Goal: Task Accomplishment & Management: Use online tool/utility

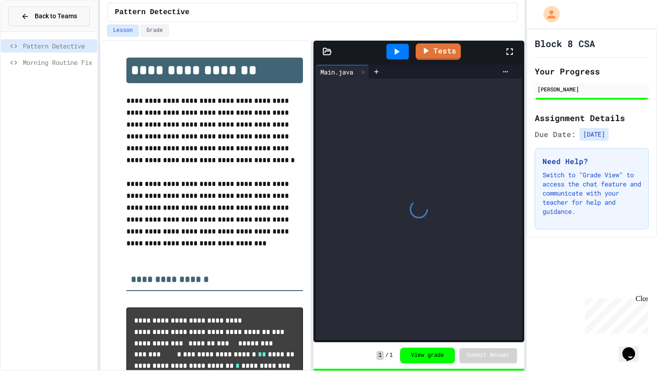
click at [48, 10] on button "Back to Teams" at bounding box center [49, 16] width 82 height 20
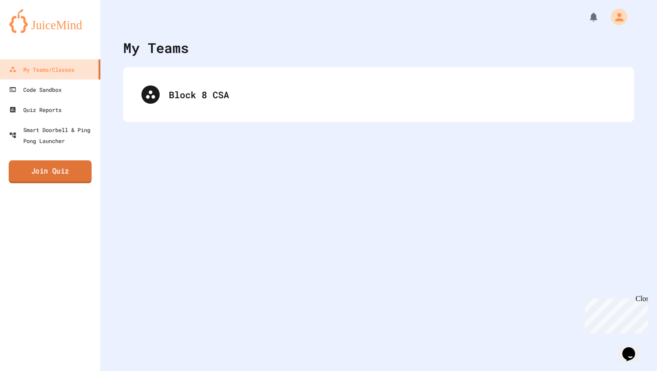
click at [51, 173] on link "Join Quiz" at bounding box center [50, 171] width 83 height 23
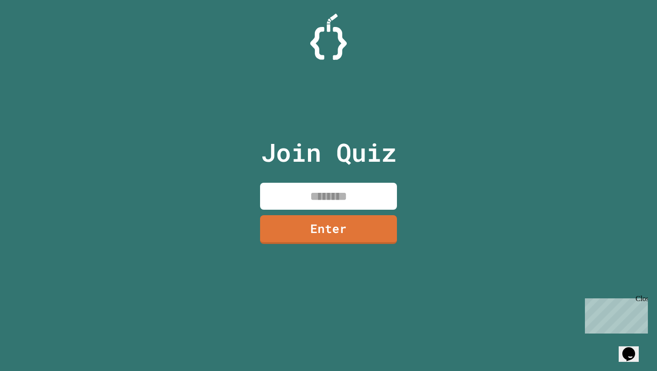
click at [334, 178] on div "Join Quiz Enter" at bounding box center [329, 185] width 154 height 325
click at [334, 202] on input at bounding box center [328, 196] width 137 height 27
type input "********"
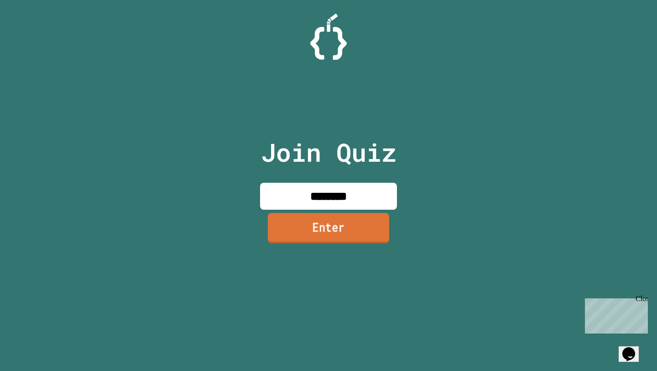
click at [304, 235] on link "Enter" at bounding box center [328, 228] width 121 height 30
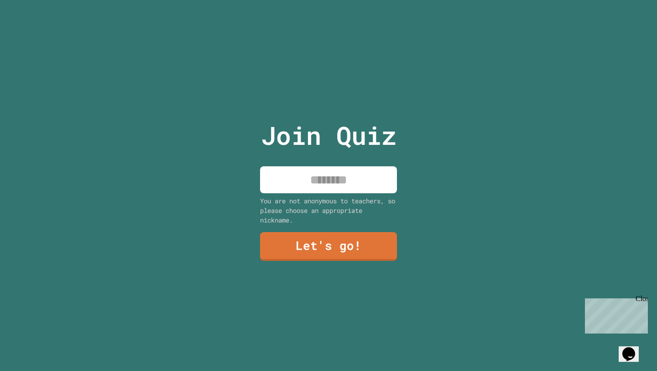
click at [314, 188] on input at bounding box center [328, 179] width 137 height 27
type input "*******"
click at [305, 237] on link "Let's go!" at bounding box center [328, 245] width 139 height 30
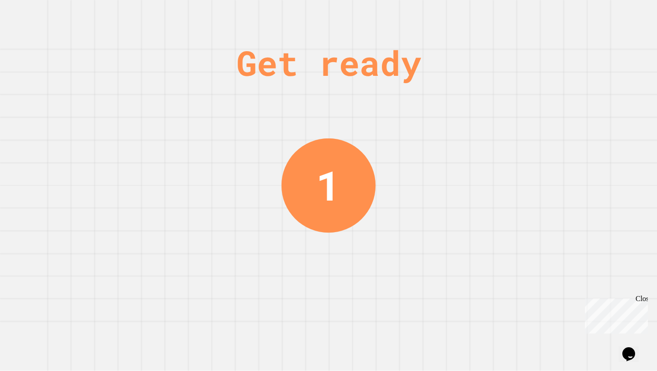
click at [378, 80] on div "Get ready" at bounding box center [328, 63] width 185 height 52
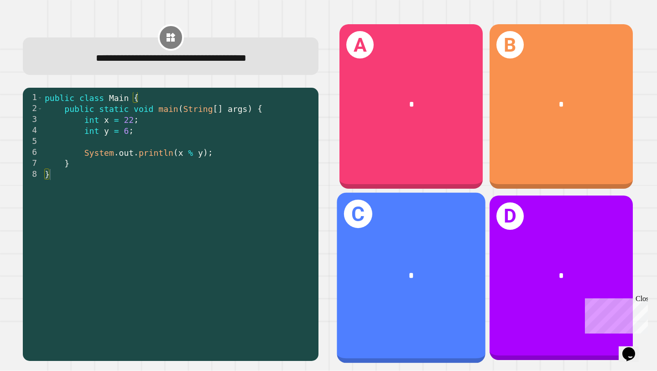
click at [428, 241] on div "C *" at bounding box center [411, 277] width 149 height 170
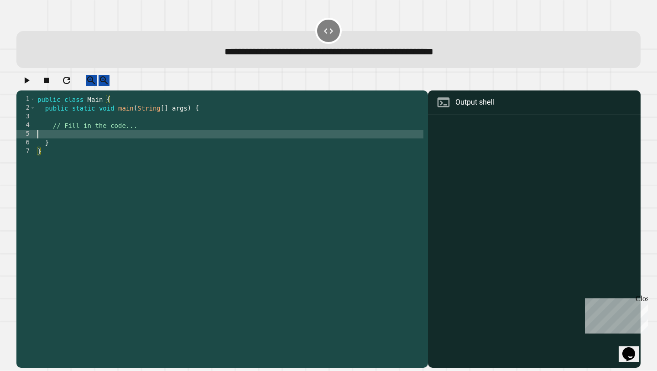
click at [243, 139] on div "public class Main { public static void main ( String [ ] args ) { // Fill in th…" at bounding box center [230, 229] width 388 height 269
click at [31, 80] on button "button" at bounding box center [26, 80] width 11 height 11
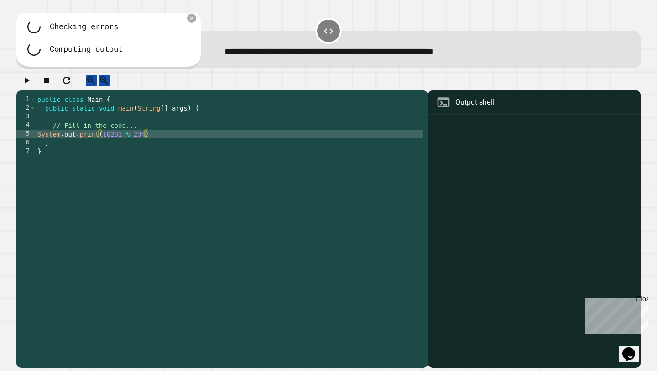
click at [192, 145] on div "public class Main { public static void main ( String [ ] args ) { // Fill in th…" at bounding box center [230, 229] width 388 height 269
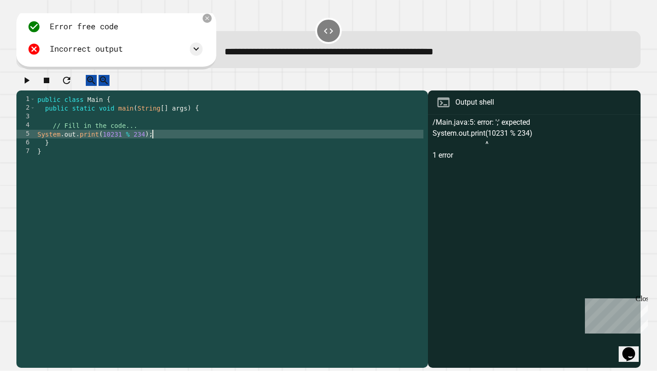
type textarea "**********"
click at [32, 81] on button "button" at bounding box center [26, 80] width 11 height 11
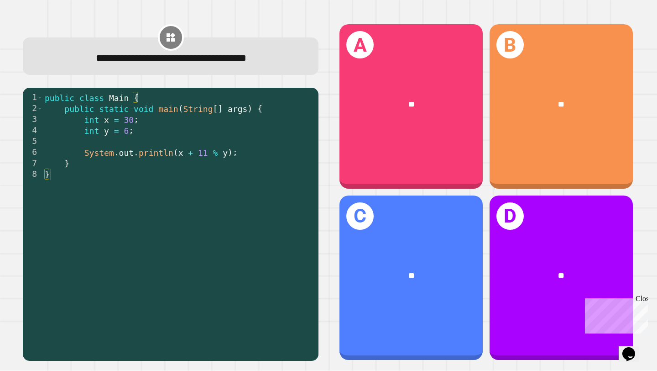
click at [488, 194] on div "D **" at bounding box center [562, 277] width 150 height 171
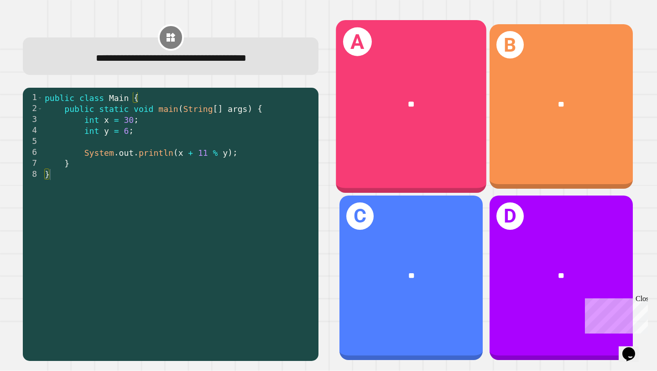
click at [471, 178] on div "A **" at bounding box center [411, 106] width 151 height 173
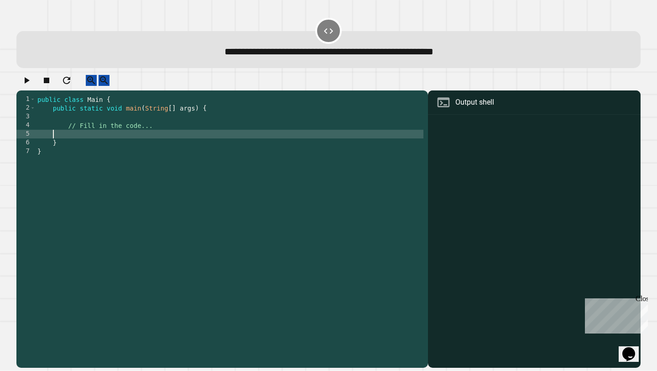
click at [343, 142] on div "public class Main { public static void main ( String [ ] args ) { // Fill in th…" at bounding box center [230, 229] width 388 height 269
type textarea "**********"
click at [28, 83] on icon "button" at bounding box center [26, 80] width 11 height 11
click at [178, 142] on div "public class Main { public static void main ( String [ ] args ) { // Fill in th…" at bounding box center [230, 229] width 388 height 269
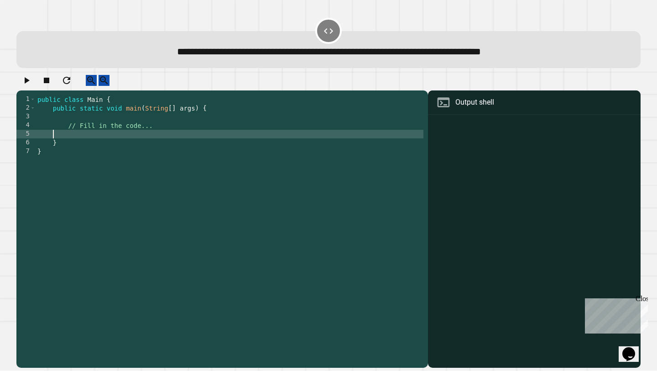
type textarea "*"
type textarea "**********"
click at [32, 86] on icon "button" at bounding box center [26, 80] width 11 height 11
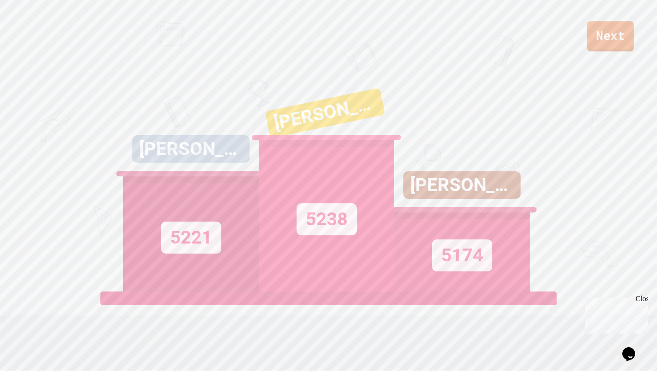
click at [597, 48] on link "Next" at bounding box center [610, 36] width 47 height 30
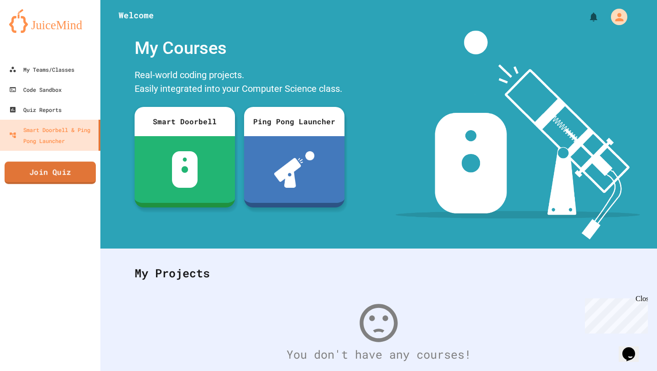
click at [64, 180] on link "Join Quiz" at bounding box center [50, 173] width 91 height 22
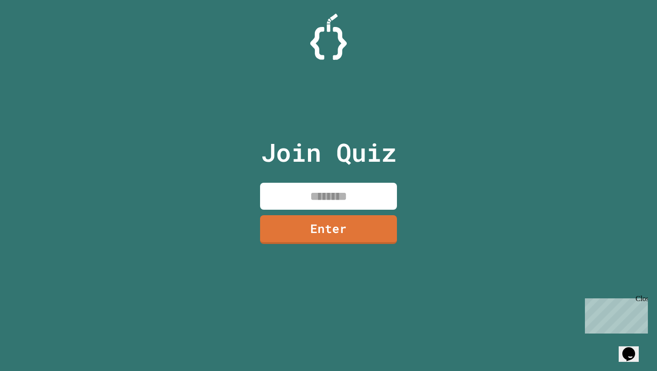
click at [376, 206] on input at bounding box center [328, 196] width 137 height 27
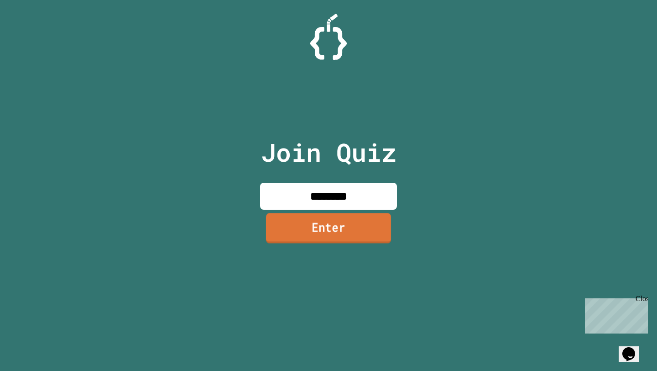
type input "********"
click at [372, 233] on link "Enter" at bounding box center [328, 228] width 125 height 30
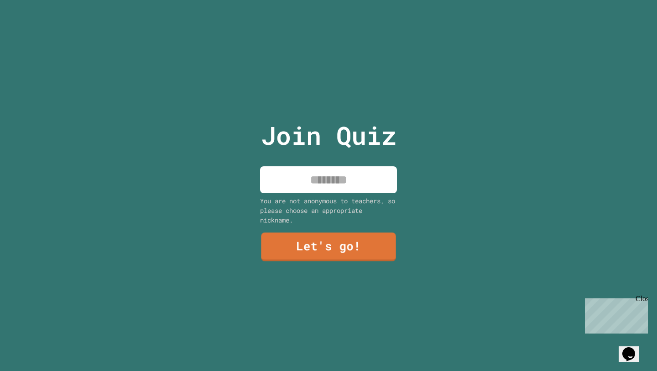
click at [352, 184] on input at bounding box center [328, 179] width 137 height 27
type input "*******"
click at [309, 250] on link "Let's go!" at bounding box center [328, 245] width 135 height 30
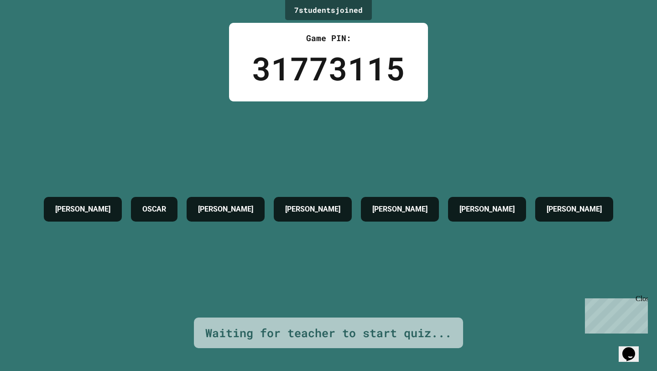
click at [315, 273] on div "[PERSON_NAME] [PERSON_NAME] [PERSON_NAME] [PERSON_NAME]" at bounding box center [328, 209] width 579 height 216
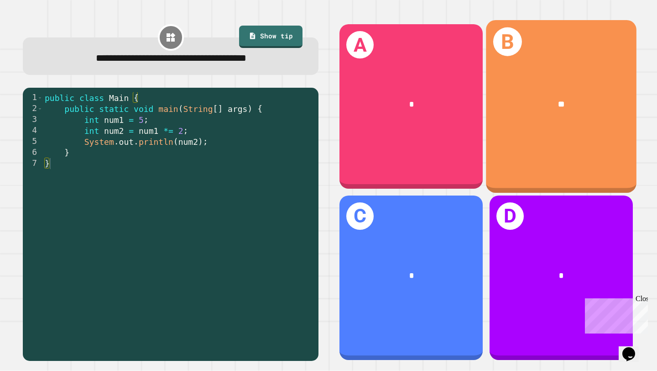
click at [547, 128] on div "B **" at bounding box center [561, 106] width 151 height 173
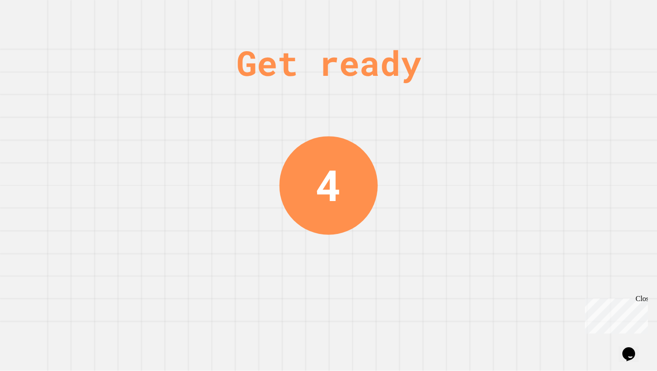
click at [455, 100] on div "Get ready 4" at bounding box center [328, 185] width 657 height 371
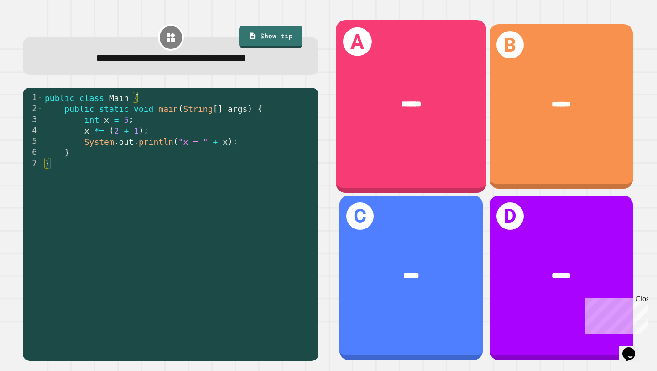
click at [369, 122] on div "******" at bounding box center [411, 104] width 151 height 46
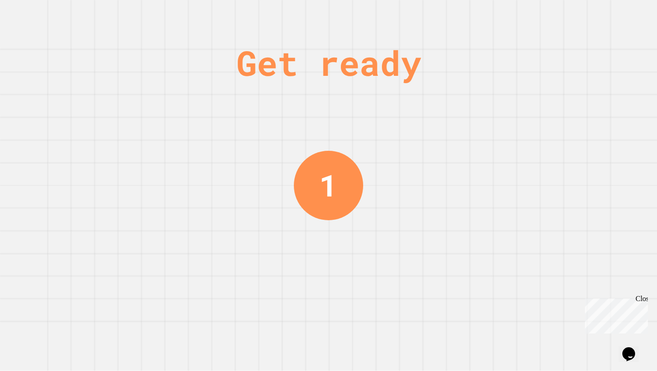
click at [355, 118] on div "Get ready 1" at bounding box center [328, 185] width 68 height 371
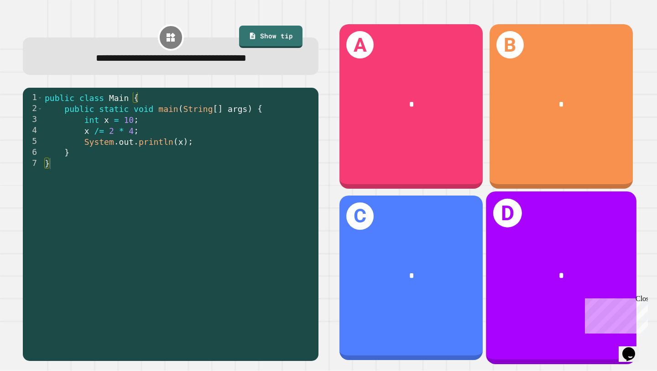
click at [533, 261] on div "*" at bounding box center [561, 275] width 151 height 46
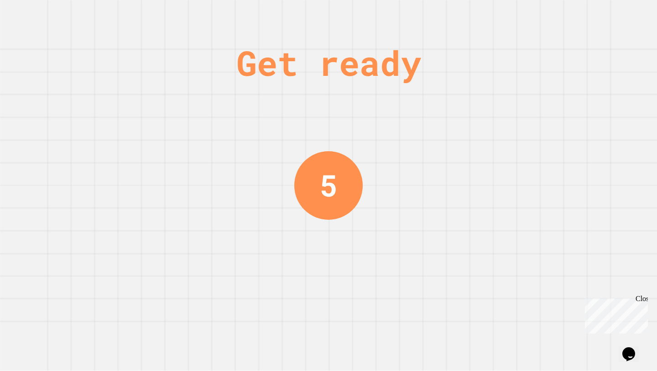
click at [424, 181] on div "Get ready 5" at bounding box center [328, 185] width 657 height 371
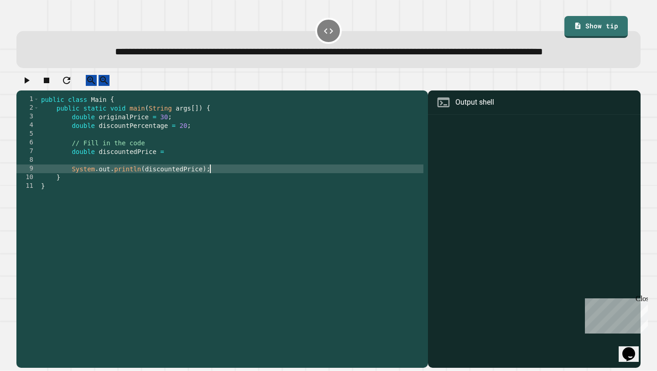
click at [220, 196] on div "public class Main { public static void main ( String args [ ]) { double origina…" at bounding box center [231, 220] width 384 height 251
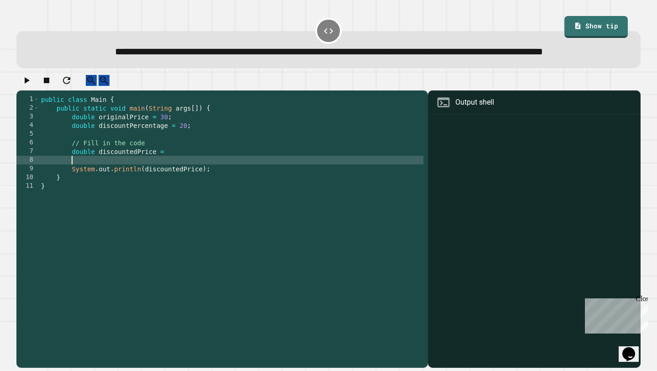
click at [229, 181] on div "public class Main { public static void main ( String args [ ]) { double origina…" at bounding box center [231, 220] width 384 height 251
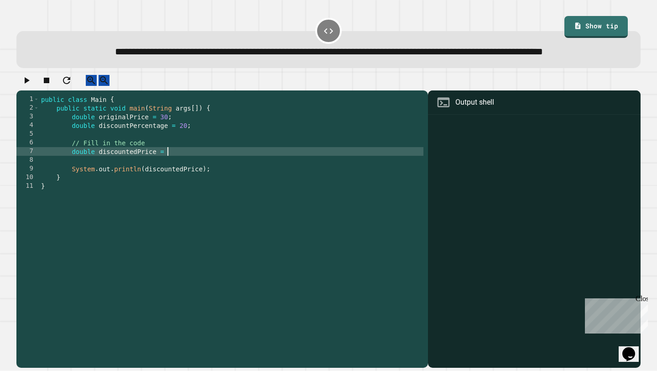
click at [230, 176] on div "public class Main { public static void main ( String args [ ]) { double origina…" at bounding box center [231, 220] width 384 height 251
click at [230, 167] on div "public class Main { public static void main ( String args [ ]) { double origina…" at bounding box center [231, 220] width 384 height 251
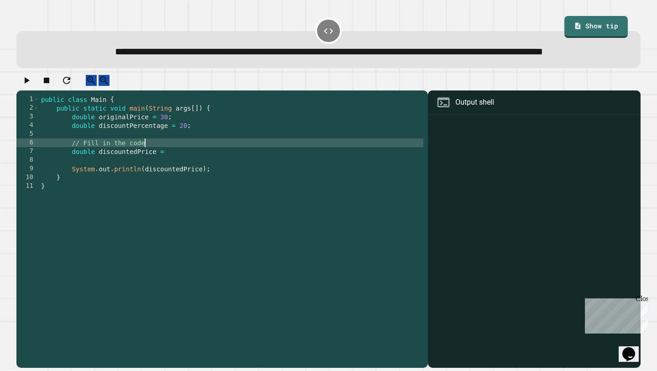
click at [230, 178] on div "public class Main { public static void main ( String args [ ]) { double origina…" at bounding box center [231, 220] width 384 height 251
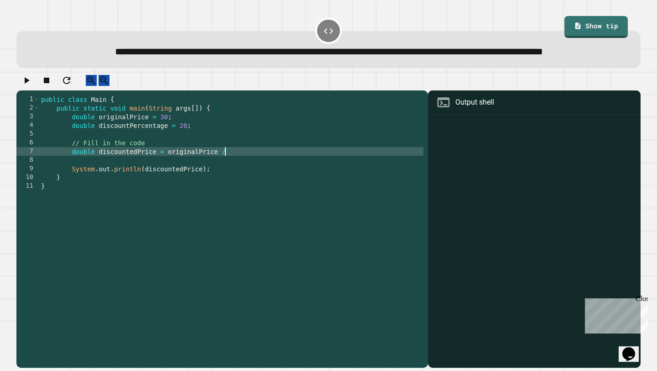
scroll to position [0, 12]
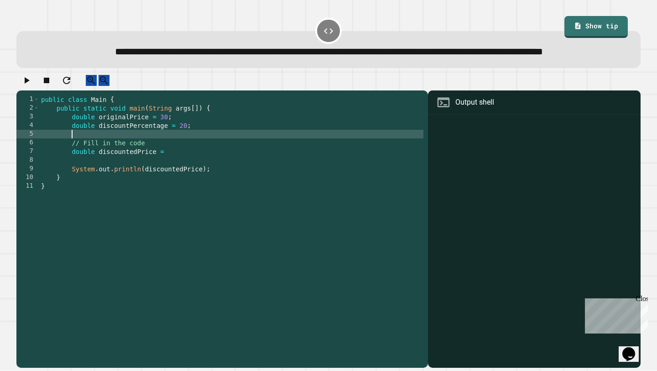
click at [194, 161] on div "public class Main { public static void main ( String args [ ]) { double origina…" at bounding box center [231, 220] width 384 height 251
click at [193, 169] on div "public class Main { public static void main ( String args [ ]) { double origina…" at bounding box center [231, 220] width 384 height 251
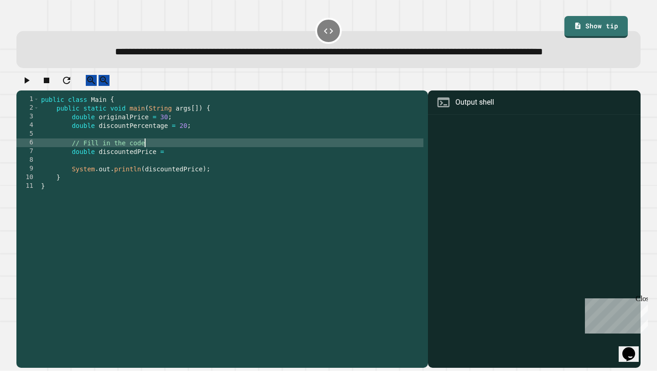
type textarea "**********"
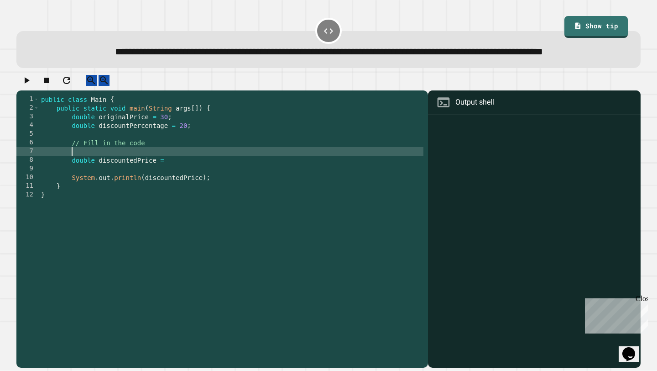
click at [197, 182] on div "public class Main { public static void main ( String args [ ]) { double origina…" at bounding box center [231, 220] width 384 height 251
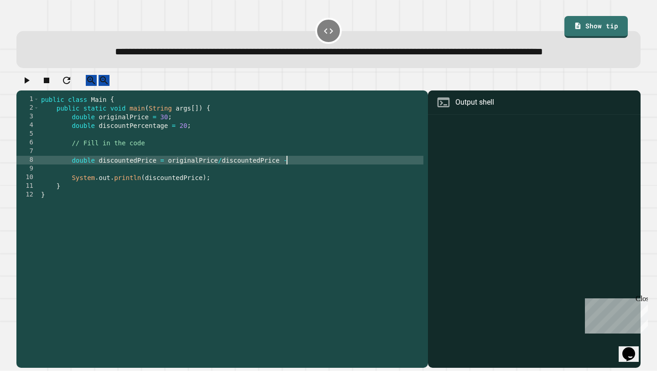
scroll to position [0, 17]
click at [165, 183] on div "public class Main { public static void main ( String args [ ]) { double origina…" at bounding box center [231, 220] width 384 height 251
click at [220, 184] on div "public class Main { public static void main ( String args [ ]) { double origina…" at bounding box center [231, 220] width 384 height 251
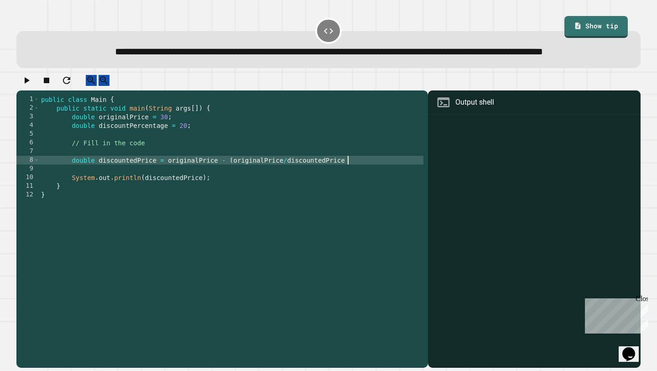
click at [361, 185] on div "public class Main { public static void main ( String args [ ]) { double origina…" at bounding box center [231, 220] width 384 height 251
click at [32, 86] on button "button" at bounding box center [26, 80] width 11 height 11
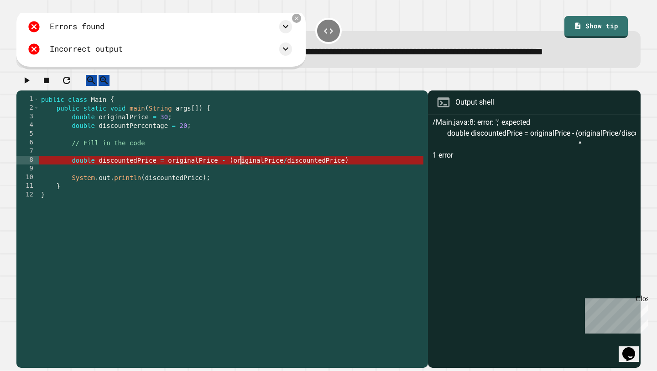
click at [242, 184] on div "public class Main { public static void main ( String args [ ]) { double origina…" at bounding box center [231, 220] width 384 height 251
click at [356, 178] on div "public class Main { public static void main ( String args [ ]) { double origina…" at bounding box center [231, 220] width 384 height 251
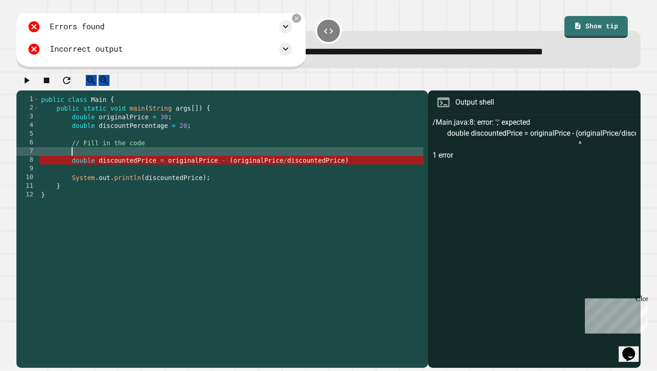
click at [356, 183] on div "public class Main { public static void main ( String args [ ]) { double origina…" at bounding box center [231, 220] width 384 height 251
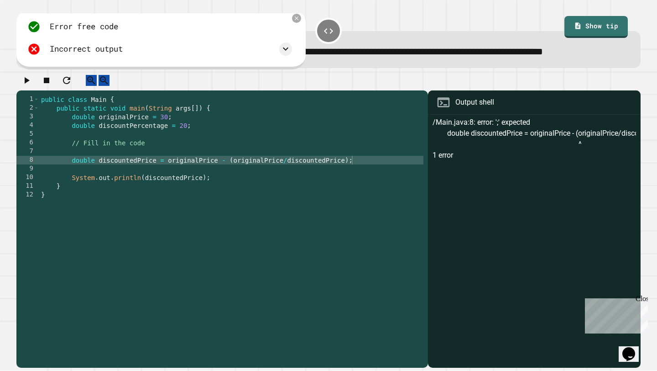
click at [9, 88] on div "**********" at bounding box center [328, 185] width 657 height 371
click at [27, 86] on icon "button" at bounding box center [26, 80] width 11 height 11
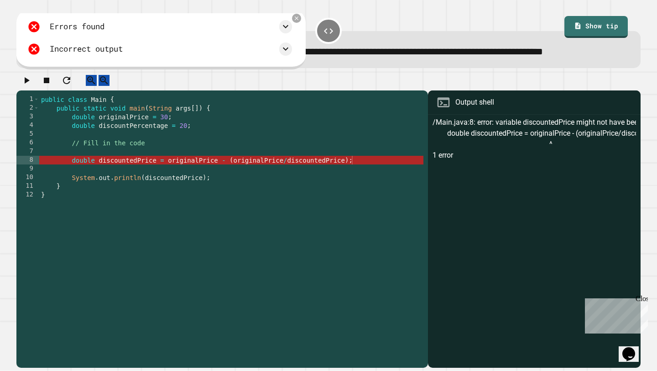
click at [201, 184] on div "public class Main { public static void main ( String args [ ]) { double origina…" at bounding box center [231, 220] width 384 height 251
click at [305, 177] on div "public class Main { public static void main ( String args [ ]) { double origina…" at bounding box center [231, 220] width 384 height 251
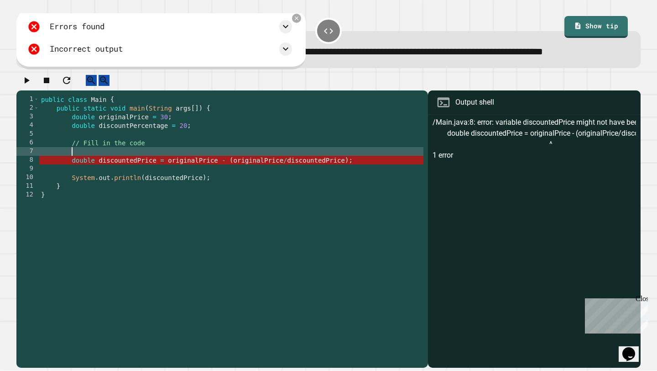
scroll to position [0, 2]
click at [354, 180] on div "public class Main { public static void main ( String args [ ]) { double origina…" at bounding box center [231, 220] width 384 height 251
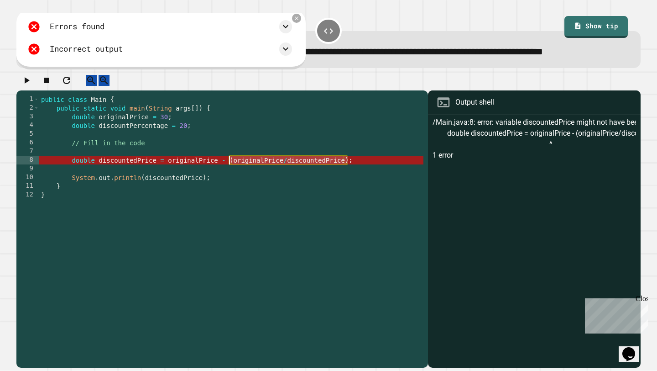
drag, startPoint x: 346, startPoint y: 185, endPoint x: 230, endPoint y: 184, distance: 115.9
click at [230, 184] on div "public class Main { public static void main ( String args [ ]) { double origina…" at bounding box center [231, 220] width 384 height 251
click at [295, 184] on div "public class Main { public static void main ( String args [ ]) { double origina…" at bounding box center [231, 220] width 384 height 251
drag, startPoint x: 350, startPoint y: 185, endPoint x: 223, endPoint y: 183, distance: 126.9
click at [223, 183] on div "public class Main { public static void main ( String args [ ]) { double origina…" at bounding box center [231, 220] width 384 height 251
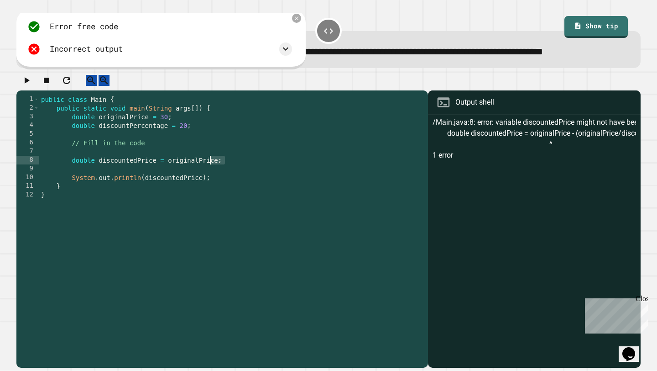
drag, startPoint x: 224, startPoint y: 187, endPoint x: 210, endPoint y: 187, distance: 13.7
click at [209, 187] on div "public class Main { public static void main ( String args [ ]) { double origina…" at bounding box center [231, 220] width 384 height 251
click at [210, 187] on div "public class Main { public static void main ( String args [ ]) { double origina…" at bounding box center [231, 220] width 384 height 251
drag, startPoint x: 221, startPoint y: 187, endPoint x: 169, endPoint y: 190, distance: 51.7
click at [169, 189] on div "public class Main { public static void main ( String args [ ]) { double origina…" at bounding box center [231, 220] width 384 height 251
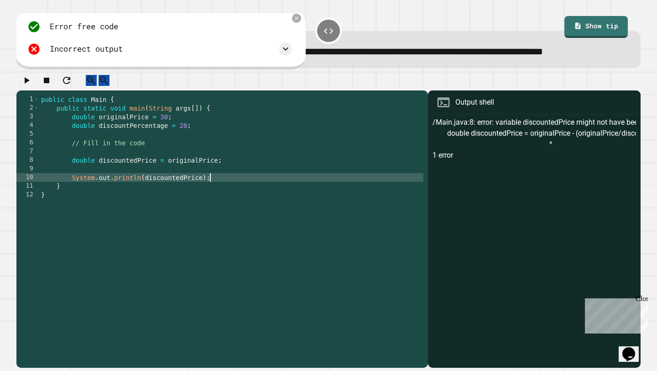
click at [247, 202] on div "public class Main { public static void main ( String args [ ]) { double origina…" at bounding box center [231, 220] width 384 height 251
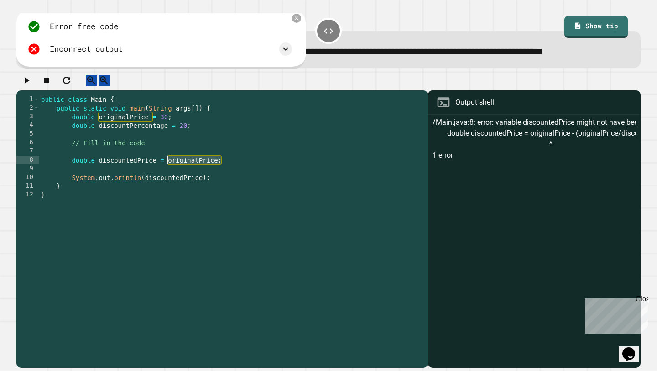
drag, startPoint x: 222, startPoint y: 188, endPoint x: 168, endPoint y: 187, distance: 53.9
click at [168, 187] on div "public class Main { public static void main ( String args [ ]) { double origina…" at bounding box center [231, 220] width 384 height 251
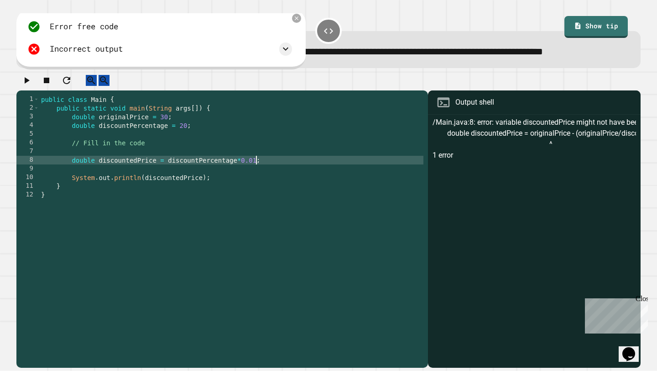
scroll to position [0, 15]
click at [257, 188] on div "public class Main { public static void main ( String args [ ]) { double origina…" at bounding box center [231, 220] width 384 height 251
click at [271, 188] on div "public class Main { public static void main ( String args [ ]) { double origina…" at bounding box center [231, 220] width 384 height 251
click at [169, 186] on div "public class Main { public static void main ( String args [ ]) { double origina…" at bounding box center [231, 220] width 384 height 251
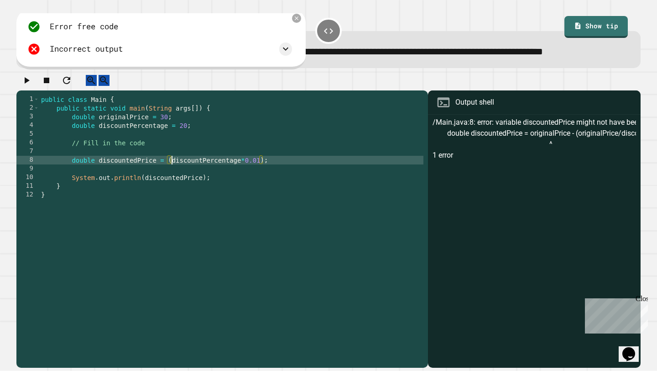
click at [263, 185] on div "public class Main { public static void main ( String args [ ]) { double origina…" at bounding box center [231, 220] width 384 height 251
type textarea "**********"
click at [31, 86] on icon "button" at bounding box center [26, 80] width 11 height 11
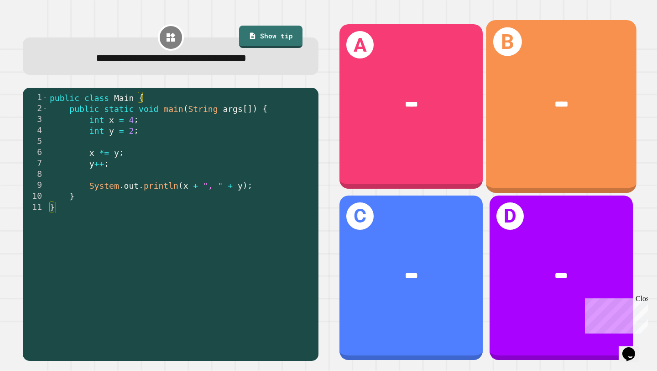
click at [562, 144] on div "B ****" at bounding box center [561, 106] width 151 height 173
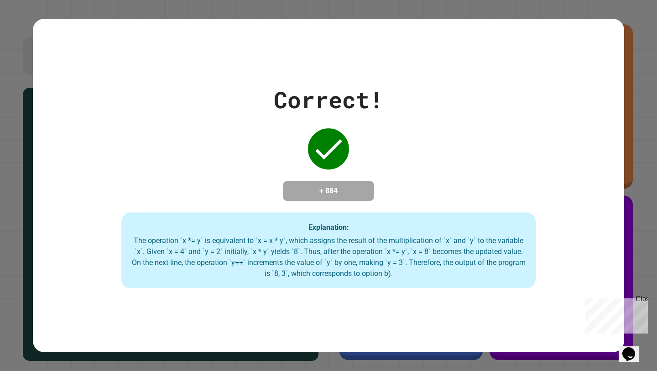
click at [539, 148] on div "Correct! + 884 Explanation: The operation `x *= y` is equivalent to `x = x * y`…" at bounding box center [329, 185] width 592 height 205
